Goal: Find specific fact: Find specific fact

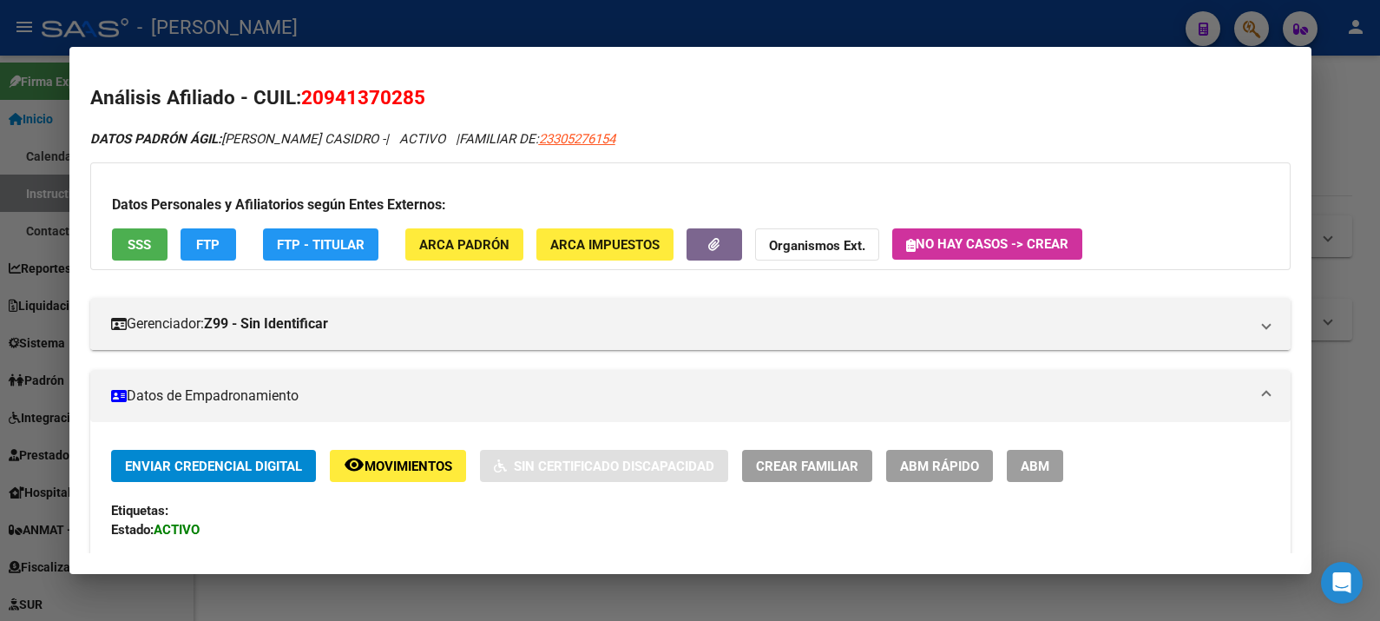
click at [1353, 153] on div at bounding box center [690, 310] width 1380 height 621
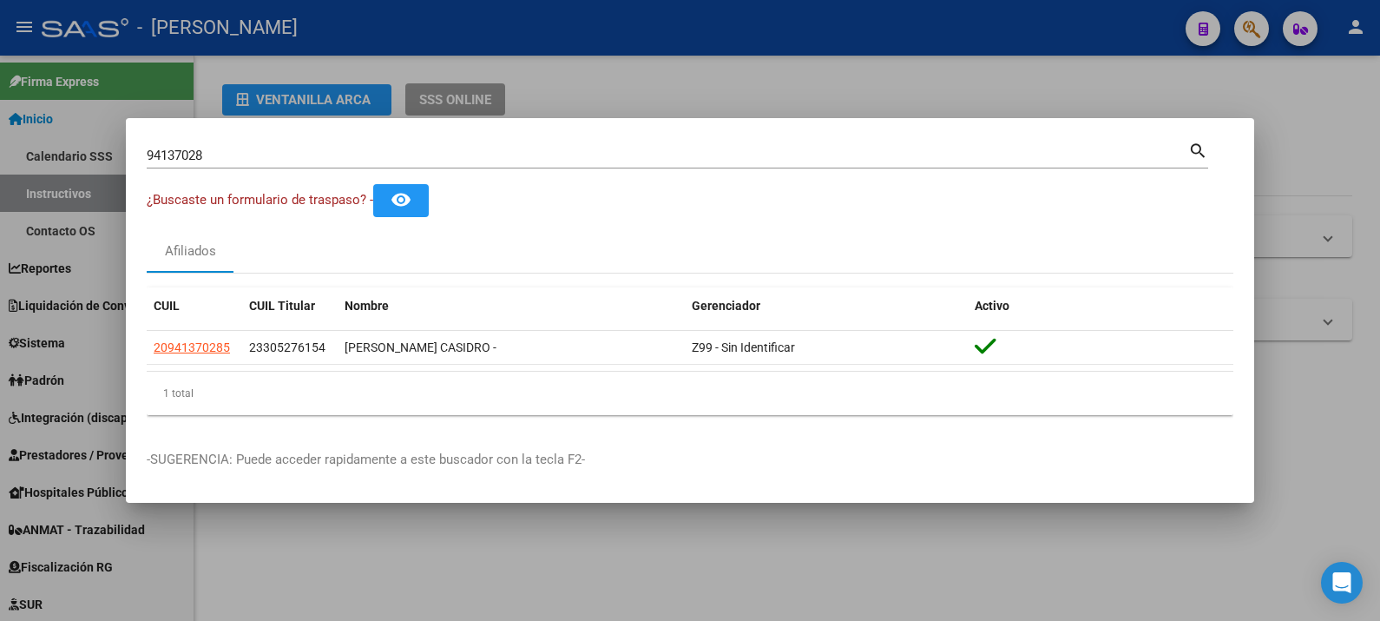
click at [829, 146] on div "94137028 Buscar (apellido, dni, [PERSON_NAME], [PERSON_NAME], cuit, obra social)" at bounding box center [668, 155] width 1042 height 26
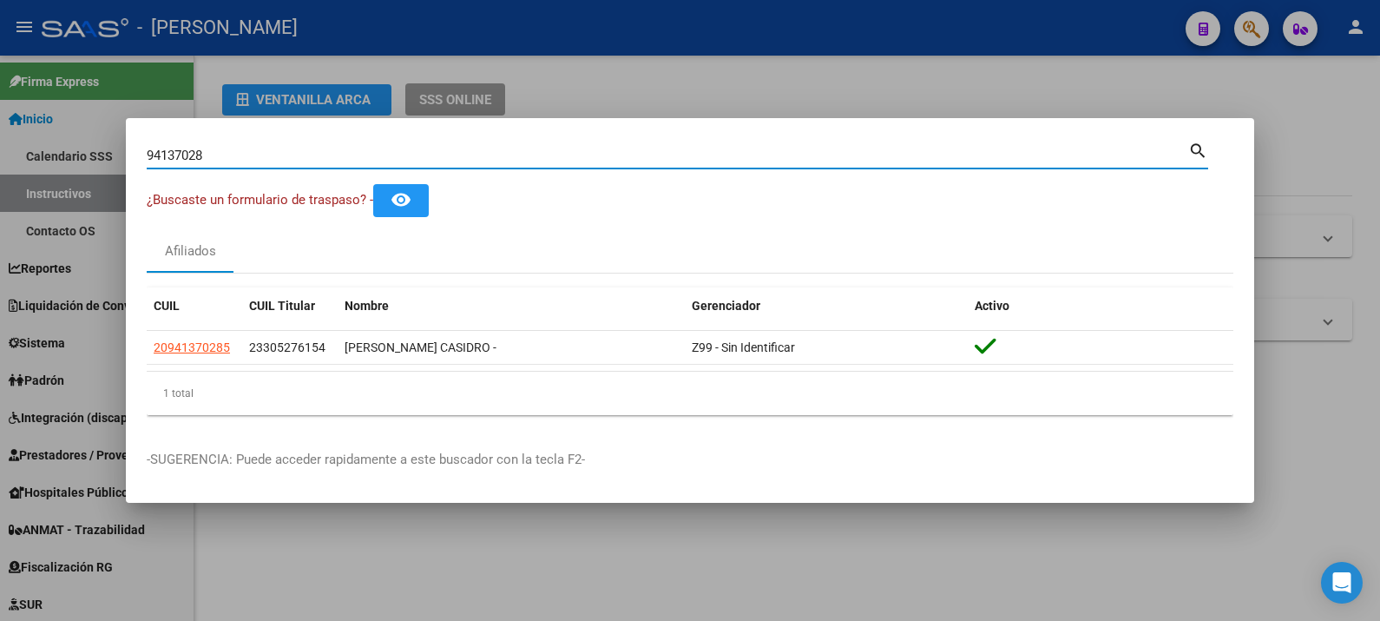
paste input "95974331"
click at [829, 154] on input "9413702895974331" at bounding box center [668, 156] width 1042 height 16
paste input
type input "95974331"
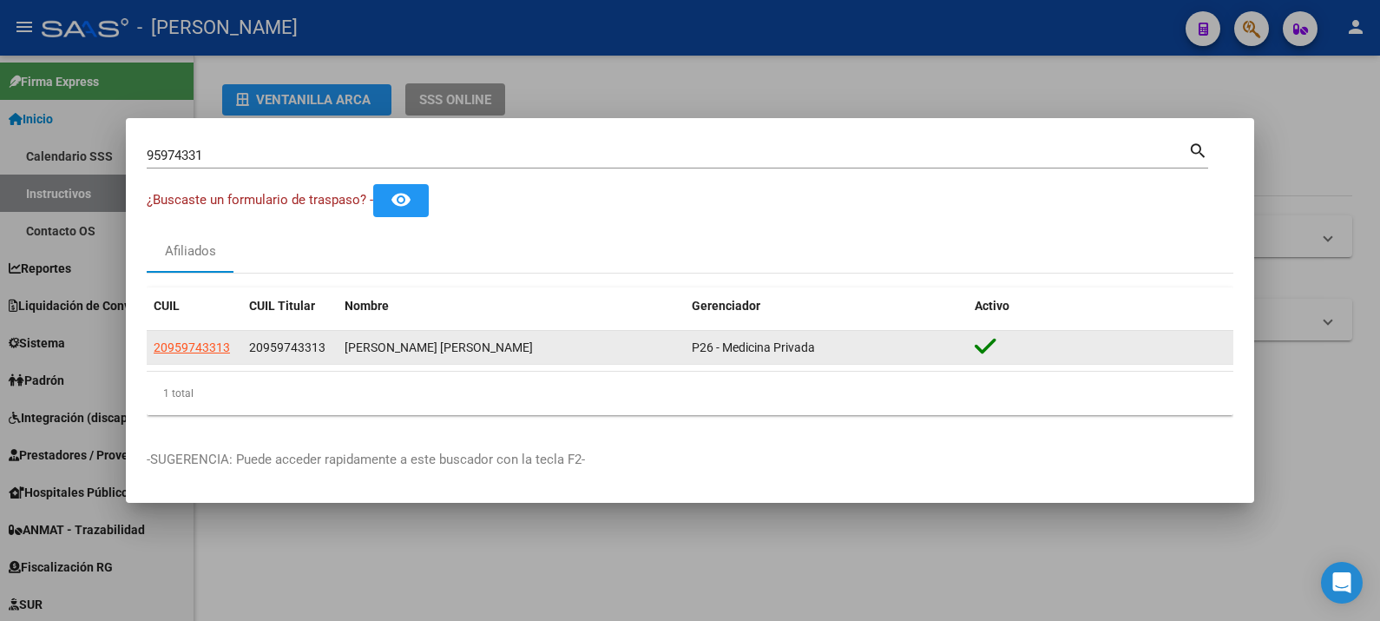
drag, startPoint x: 595, startPoint y: 340, endPoint x: 346, endPoint y: 352, distance: 249.5
click at [346, 352] on div "[PERSON_NAME] [PERSON_NAME]" at bounding box center [511, 348] width 333 height 20
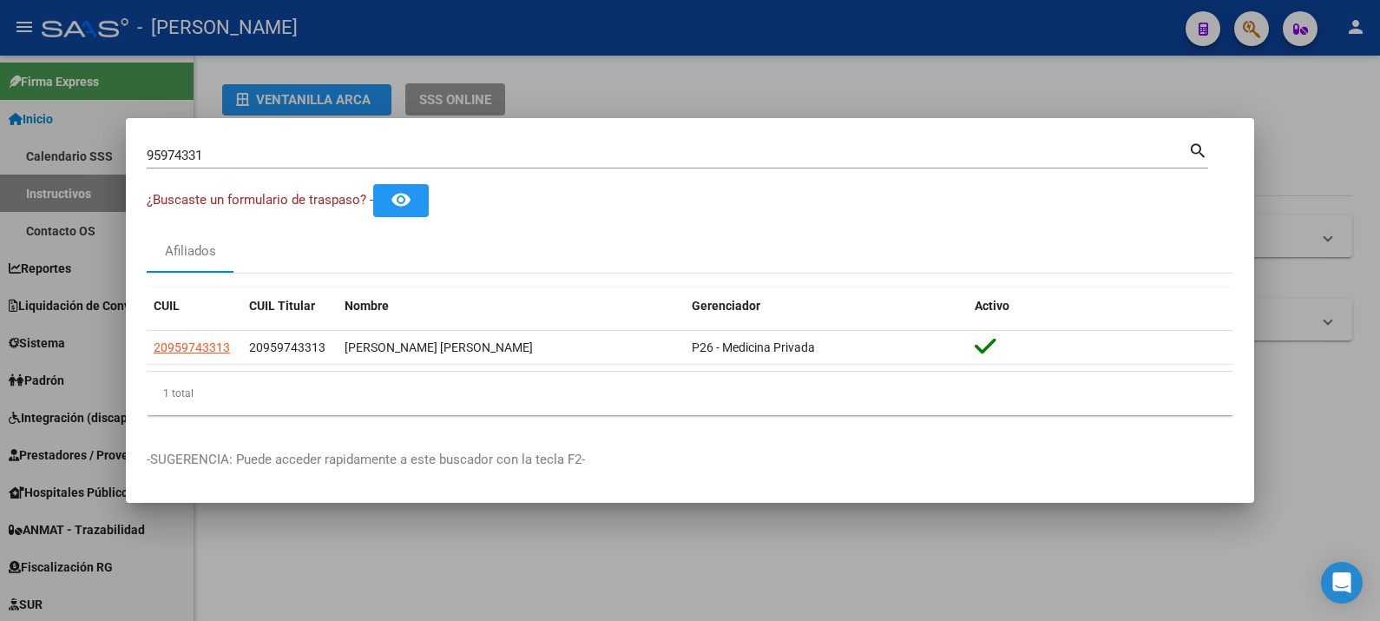
copy div "[PERSON_NAME] [PERSON_NAME]"
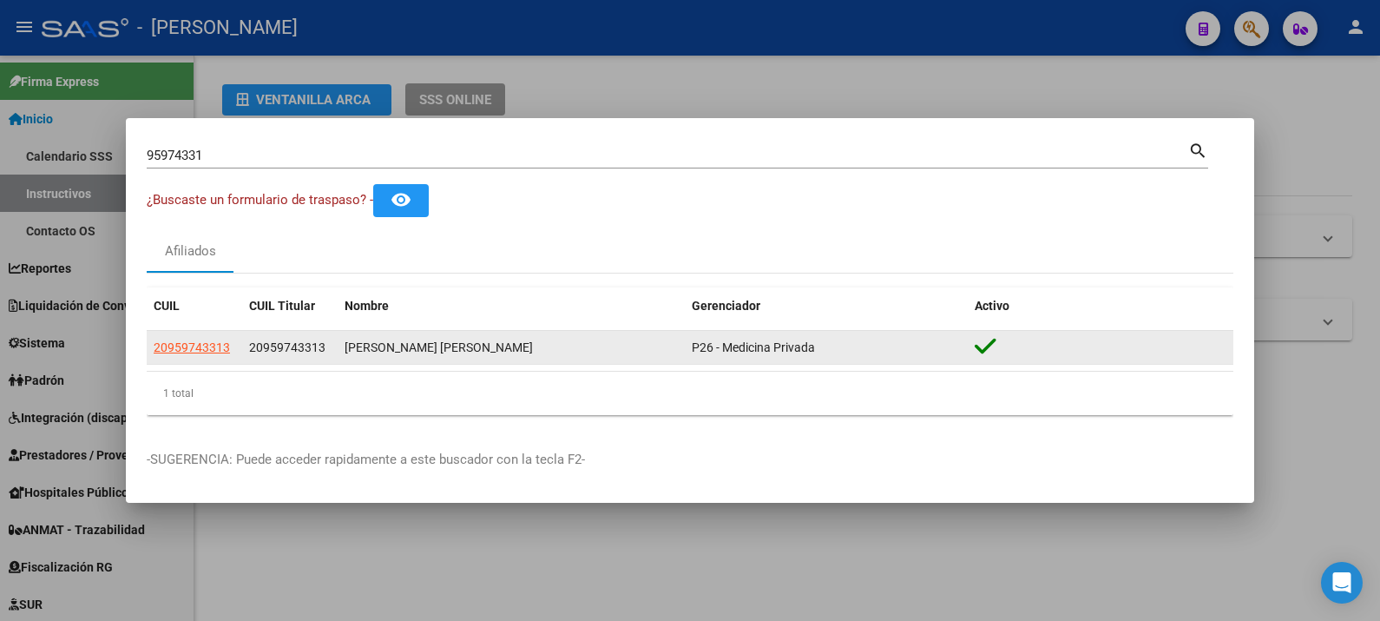
drag, startPoint x: 317, startPoint y: 350, endPoint x: 260, endPoint y: 359, distance: 57.2
click at [260, 359] on datatable-body-cell "20959743313" at bounding box center [289, 348] width 95 height 34
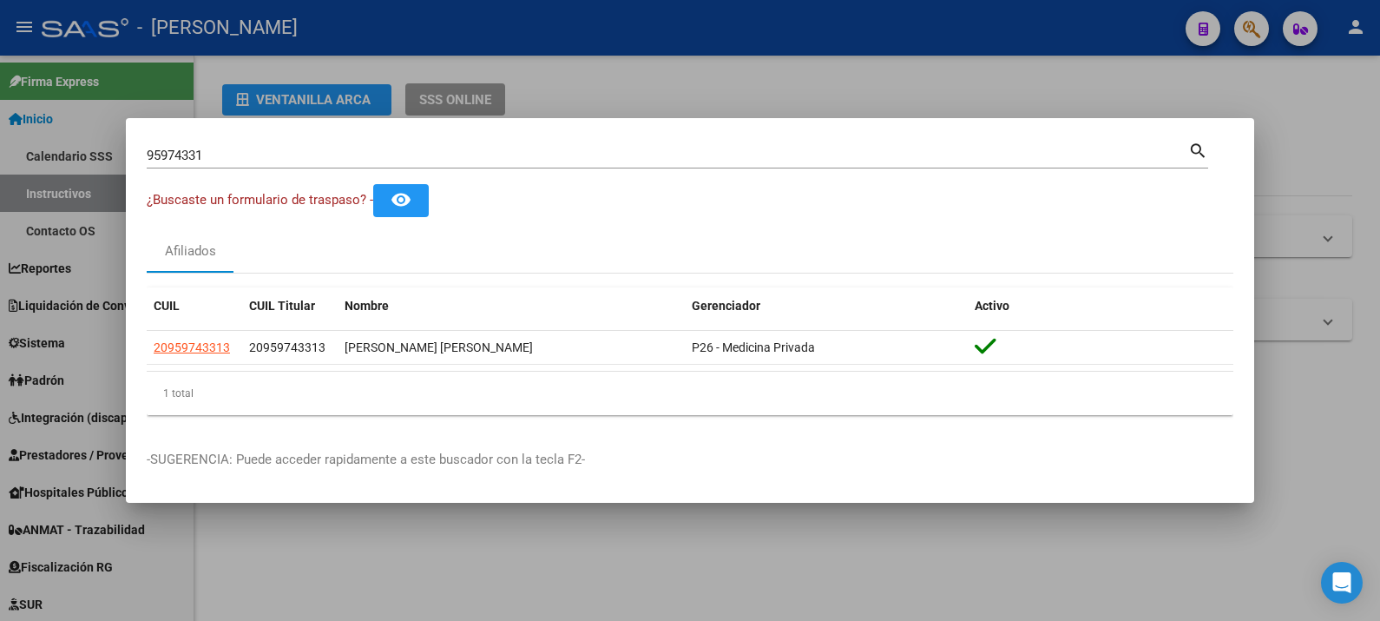
copy span "95974331"
click at [803, 214] on div "¿Buscaste un formulario de traspaso? - remove_red_eye" at bounding box center [690, 200] width 1087 height 32
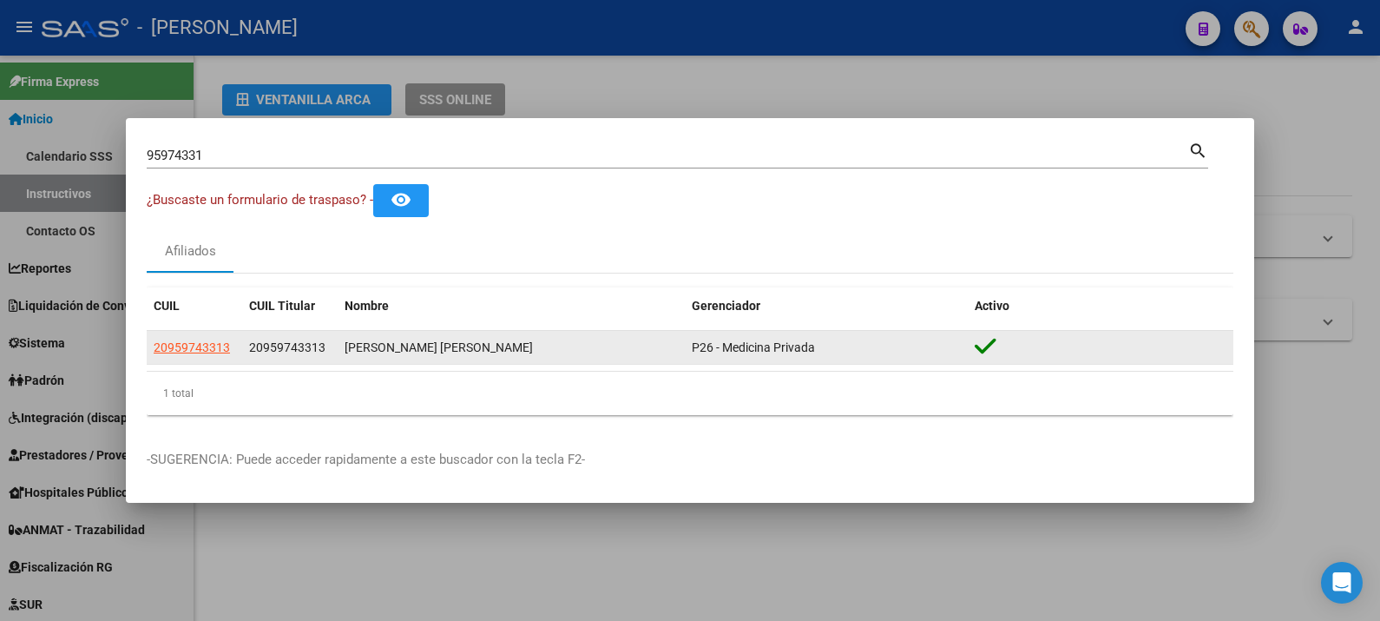
drag, startPoint x: 850, startPoint y: 347, endPoint x: 688, endPoint y: 353, distance: 161.6
click at [688, 353] on datatable-body-cell "P26 - Medicina Privada" at bounding box center [826, 348] width 283 height 34
drag, startPoint x: 688, startPoint y: 353, endPoint x: 699, endPoint y: 340, distance: 16.7
copy span "P26 - Medicina Privada"
